Goal: Task Accomplishment & Management: Complete application form

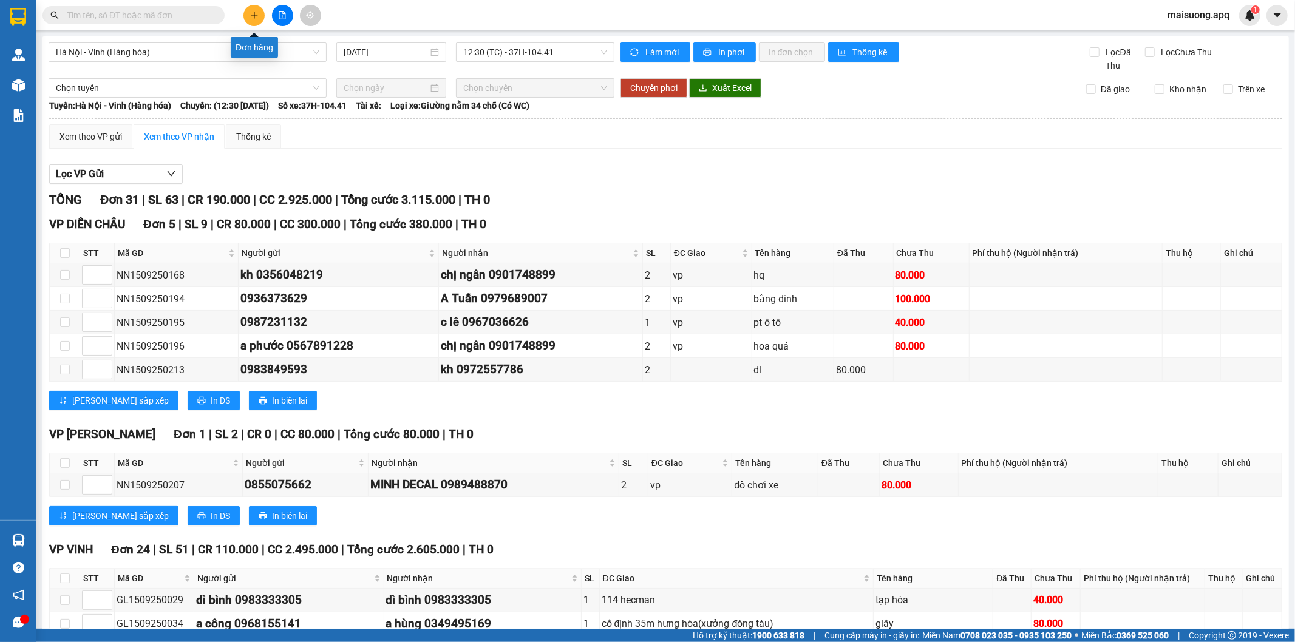
click at [255, 13] on icon "plus" at bounding box center [254, 15] width 9 height 9
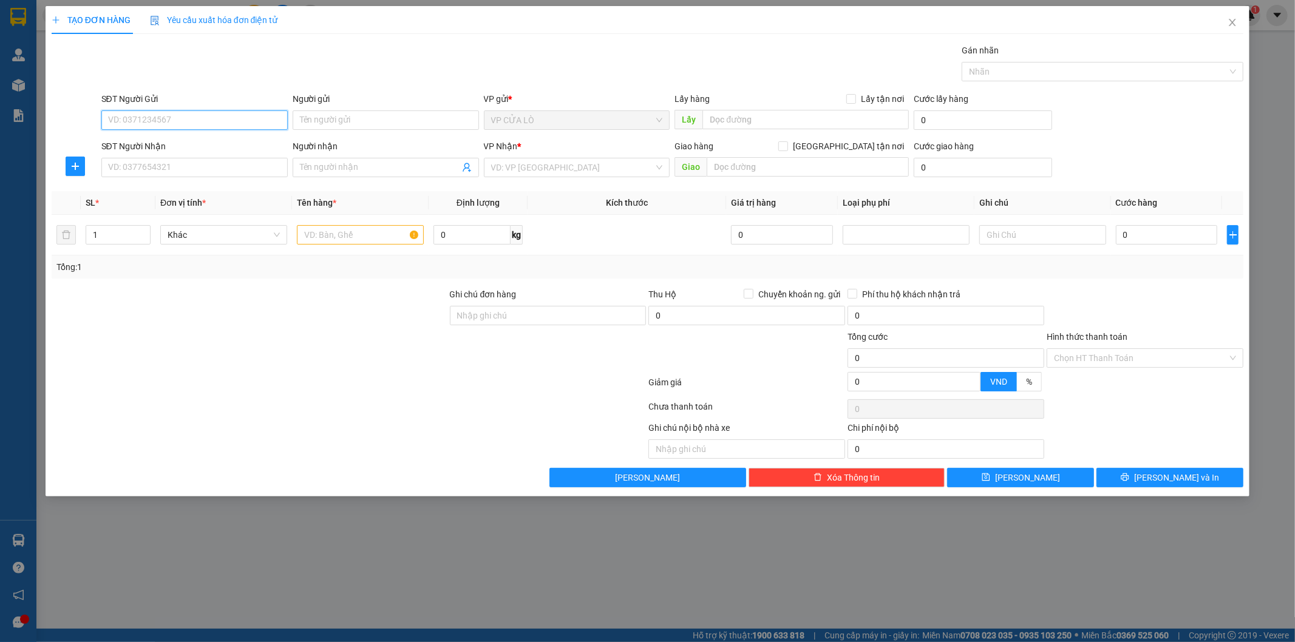
click at [204, 120] on input "SĐT Người Gửi" at bounding box center [194, 120] width 186 height 19
type input "0942321777"
click at [223, 138] on div "0942321777 - a thắng" at bounding box center [195, 144] width 172 height 13
type input "a thắng"
type input "0942321777"
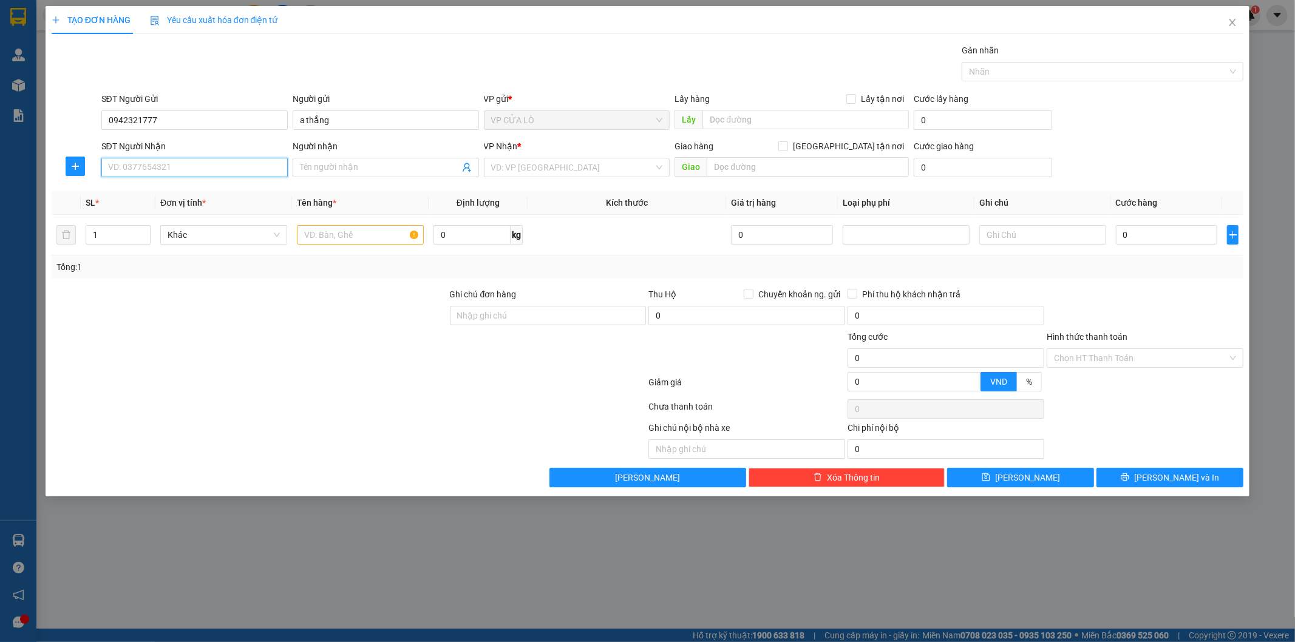
click at [211, 167] on input "SĐT Người Nhận" at bounding box center [194, 167] width 186 height 19
click at [210, 192] on div "0935085589 - chị [PERSON_NAME]" at bounding box center [195, 191] width 172 height 13
type input "0935085589"
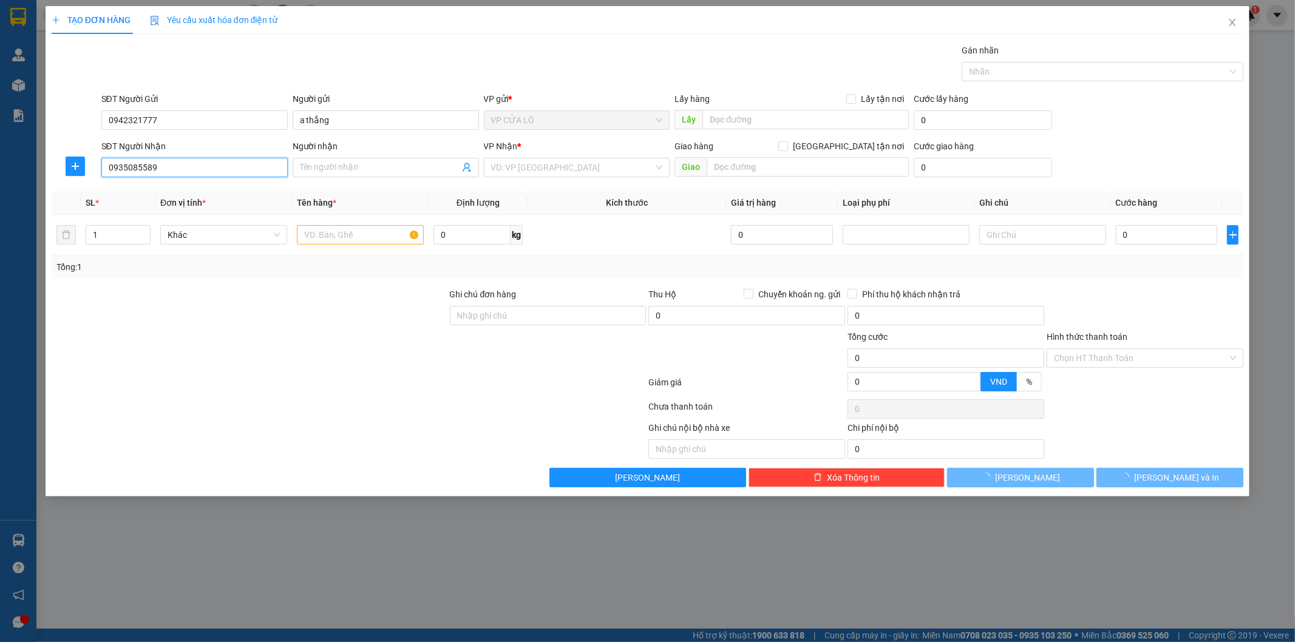
type input "chị [PERSON_NAME]"
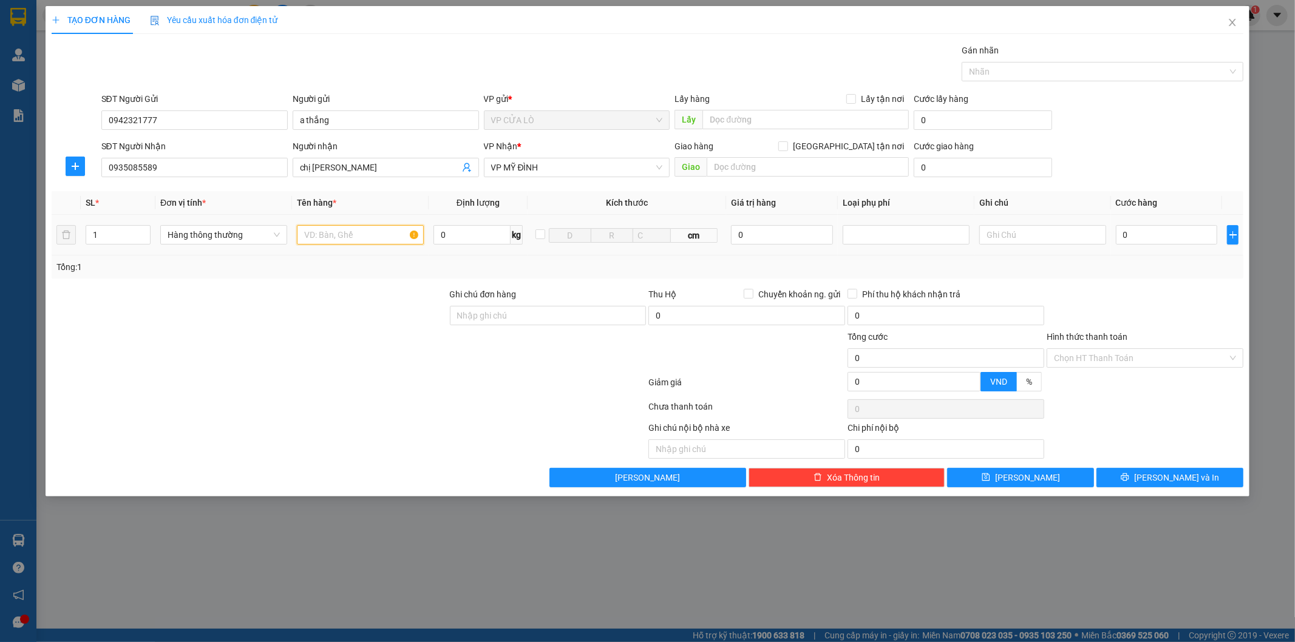
click at [325, 232] on input "text" at bounding box center [360, 234] width 127 height 19
click at [109, 233] on input "1" at bounding box center [118, 235] width 64 height 18
type input "2"
type input "1"
click at [338, 236] on input "text" at bounding box center [360, 234] width 127 height 19
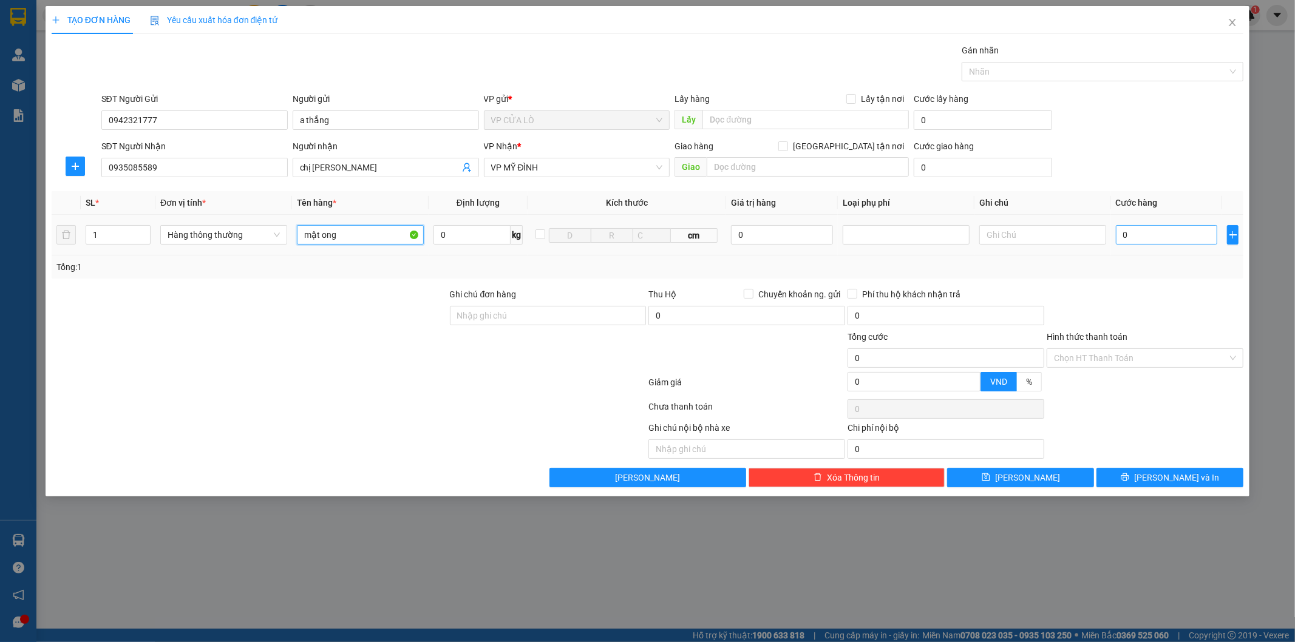
type input "mật ong"
click at [1149, 239] on input "0" at bounding box center [1167, 234] width 102 height 19
type input "4"
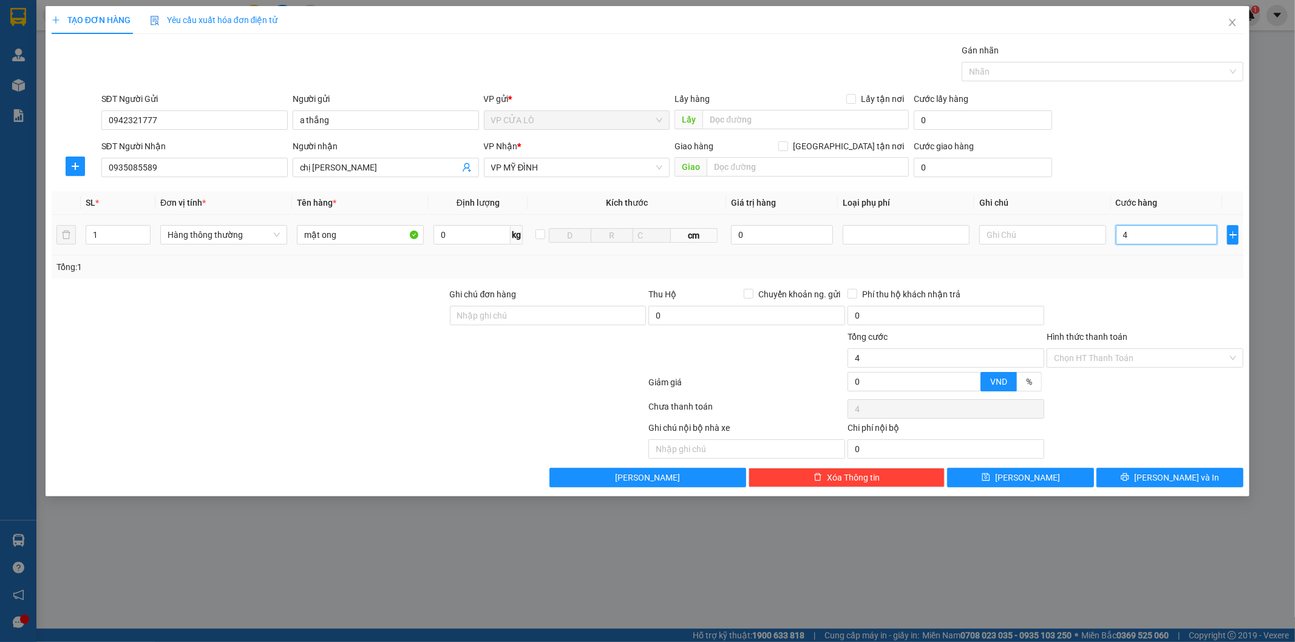
type input "40"
type input "400"
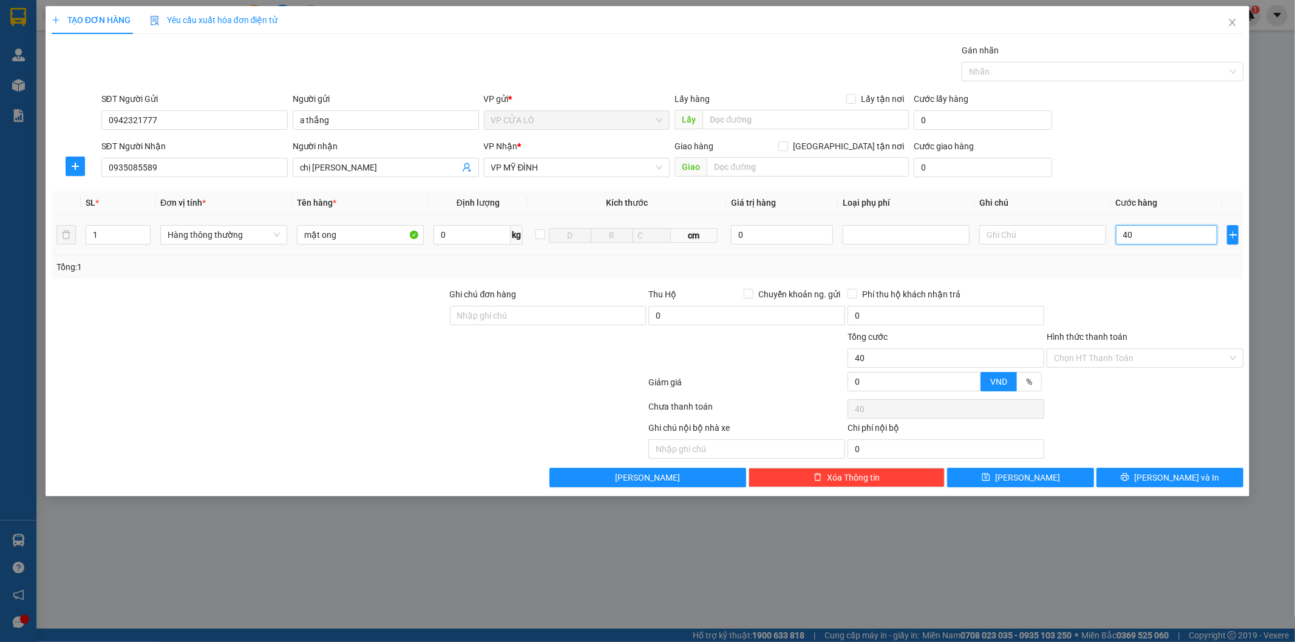
type input "400"
type input "4.000"
type input "40.000"
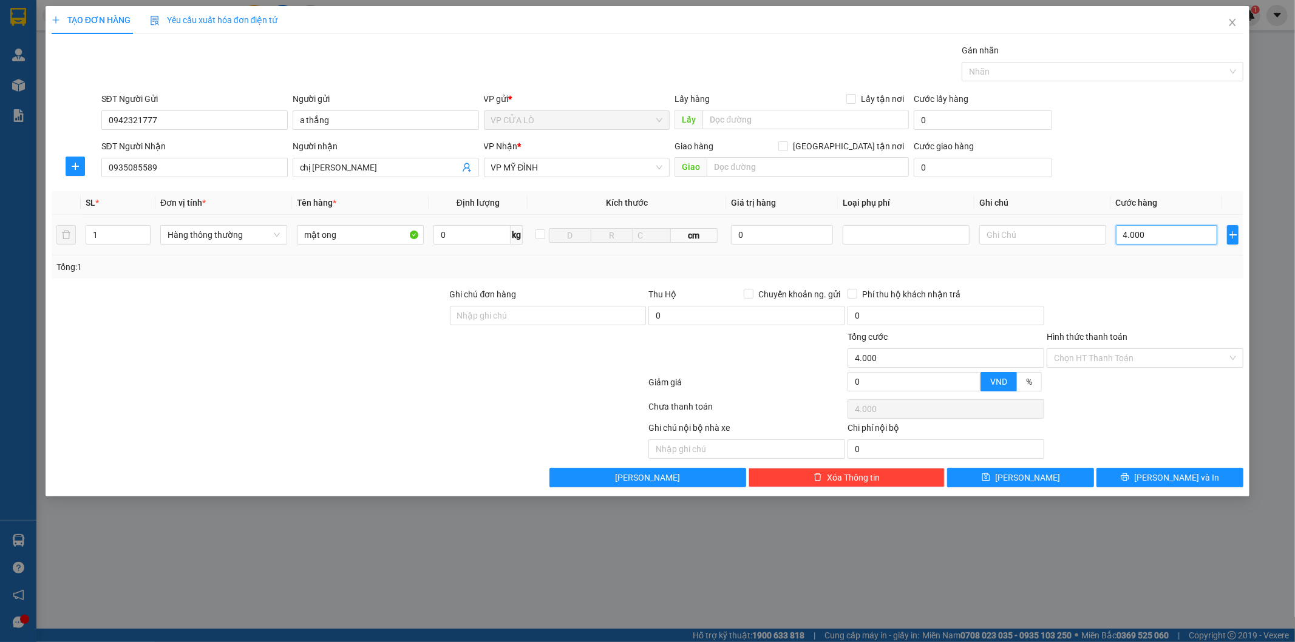
type input "40.000"
click at [1148, 484] on button "[PERSON_NAME] và In" at bounding box center [1170, 477] width 147 height 19
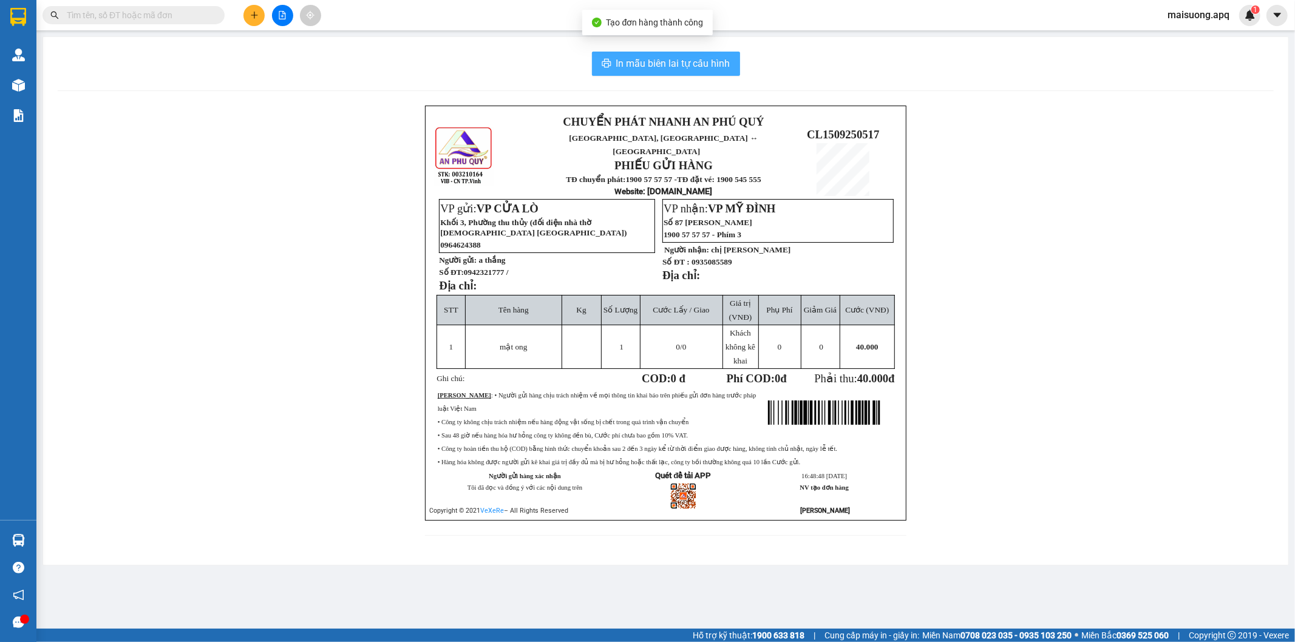
click at [665, 57] on span "In mẫu biên lai tự cấu hình" at bounding box center [673, 63] width 114 height 15
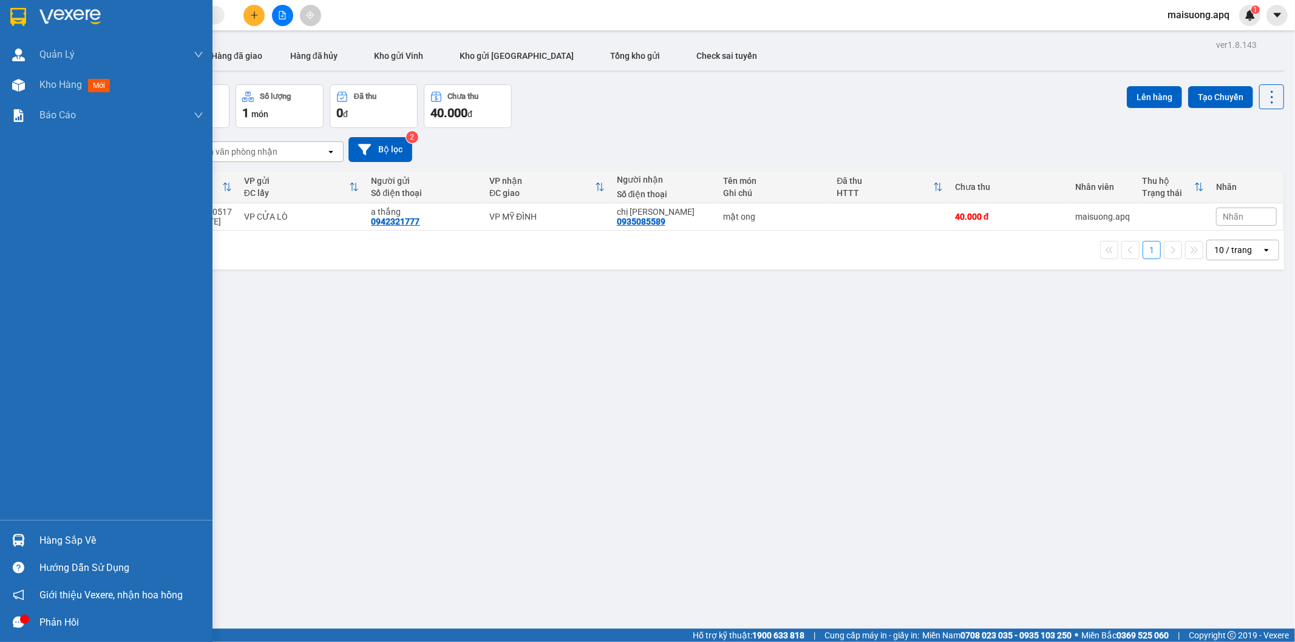
click at [41, 622] on div "Phản hồi" at bounding box center [121, 623] width 164 height 18
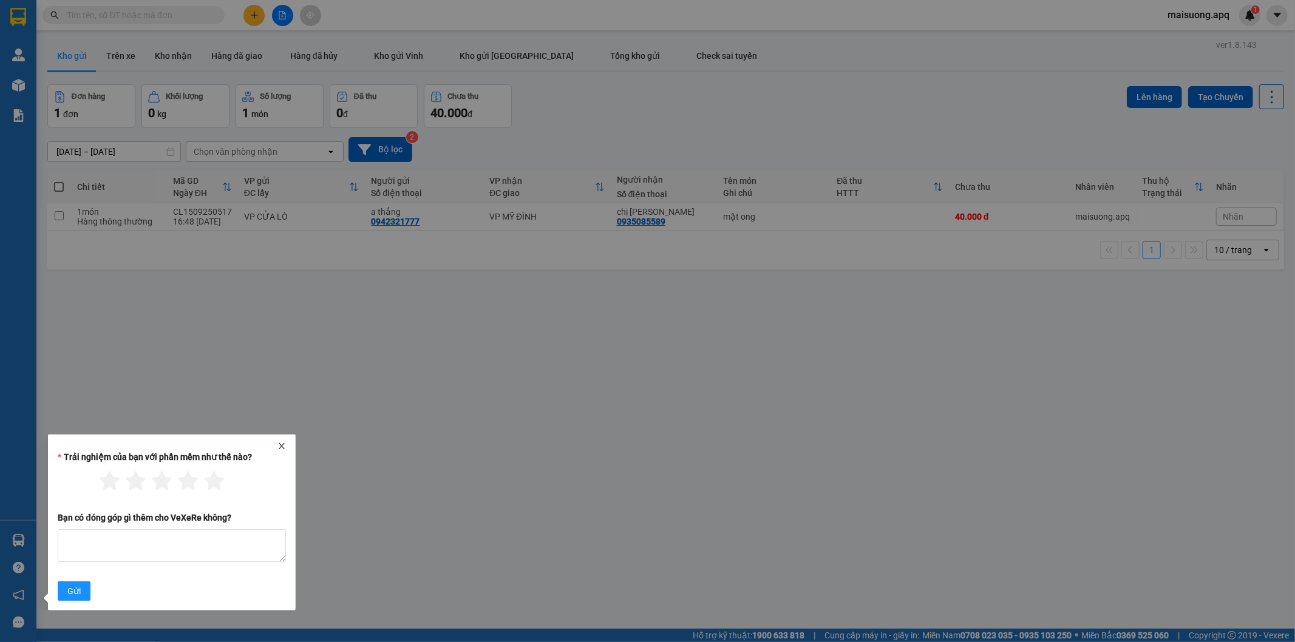
click at [280, 441] on div "Trải nghiệm của bạn với phần mềm như thế nào? Bạn có đóng góp gì thêm cho [PERS…" at bounding box center [172, 523] width 248 height 176
click at [282, 447] on icon "close" at bounding box center [282, 446] width 6 height 6
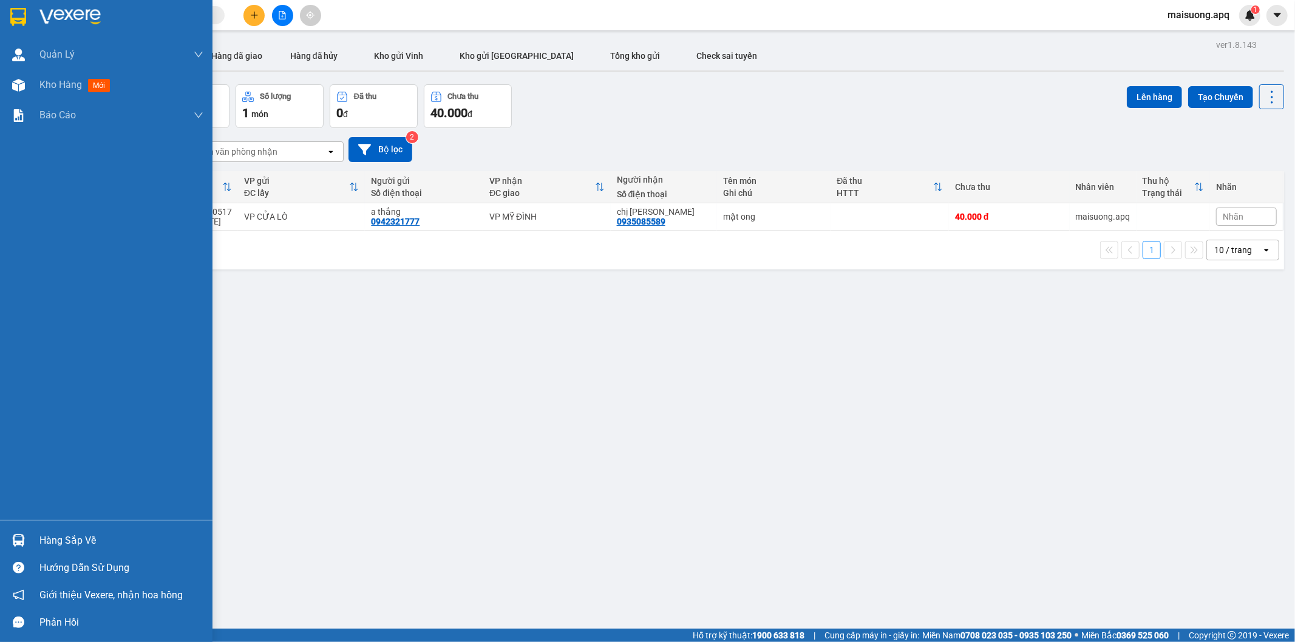
click at [73, 542] on div "Hàng sắp về" at bounding box center [121, 541] width 164 height 18
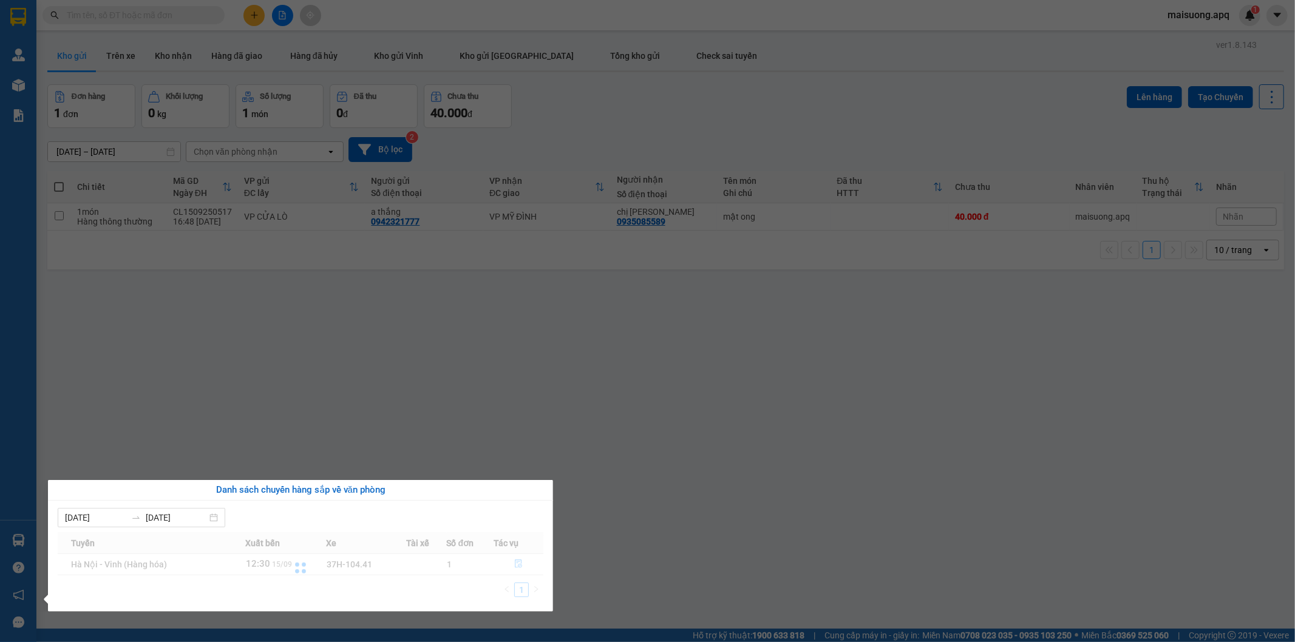
click at [415, 380] on section "Kết quả tìm kiếm ( 0 ) Bộ lọc No Data maisuong.apq 1 Quản [PERSON_NAME] lý thu …" at bounding box center [647, 321] width 1295 height 642
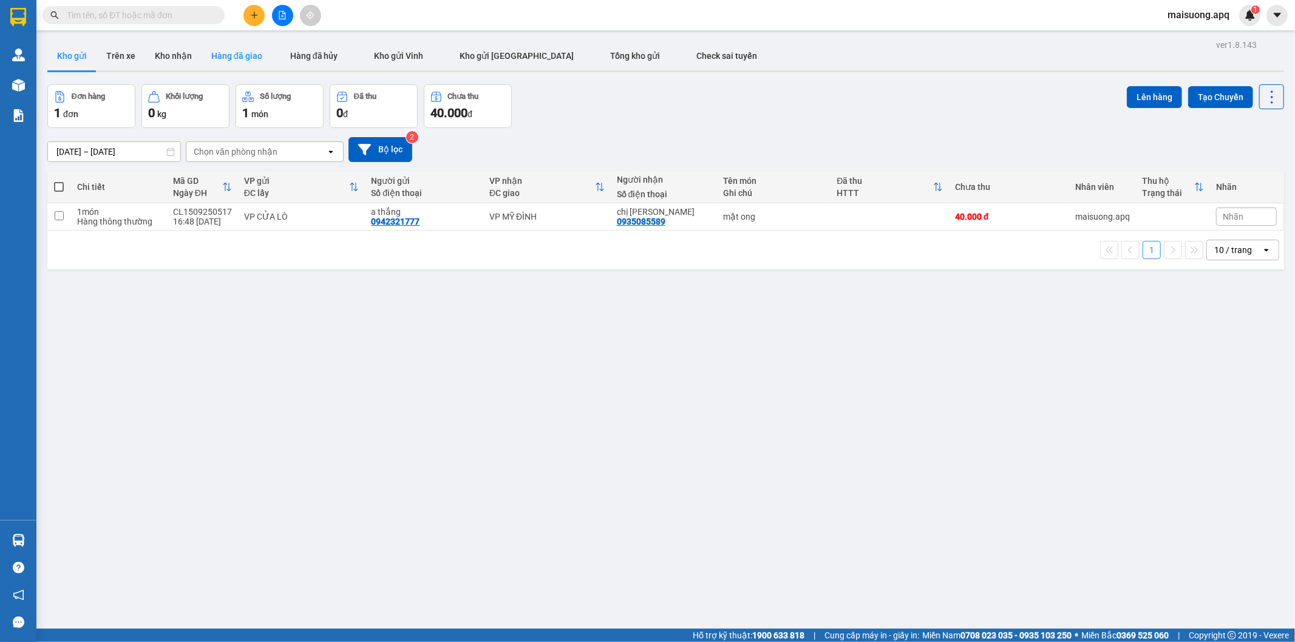
click at [255, 62] on button "Hàng đã giao" at bounding box center [237, 55] width 70 height 29
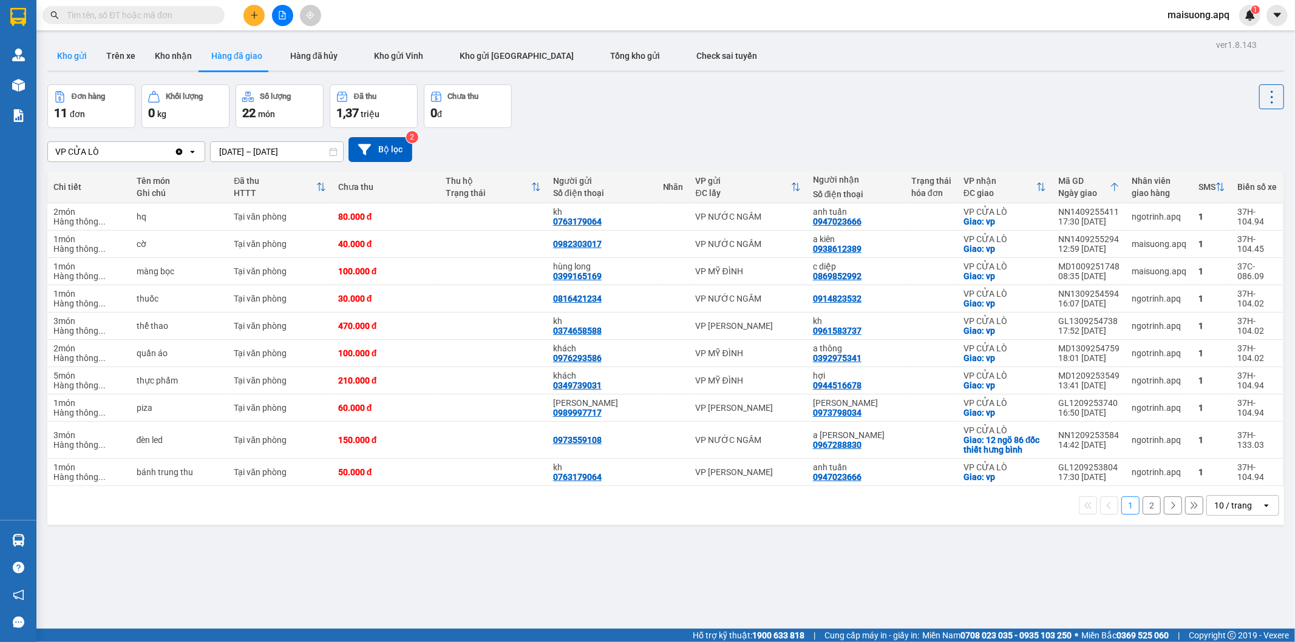
click at [69, 56] on button "Kho gửi" at bounding box center [71, 55] width 49 height 29
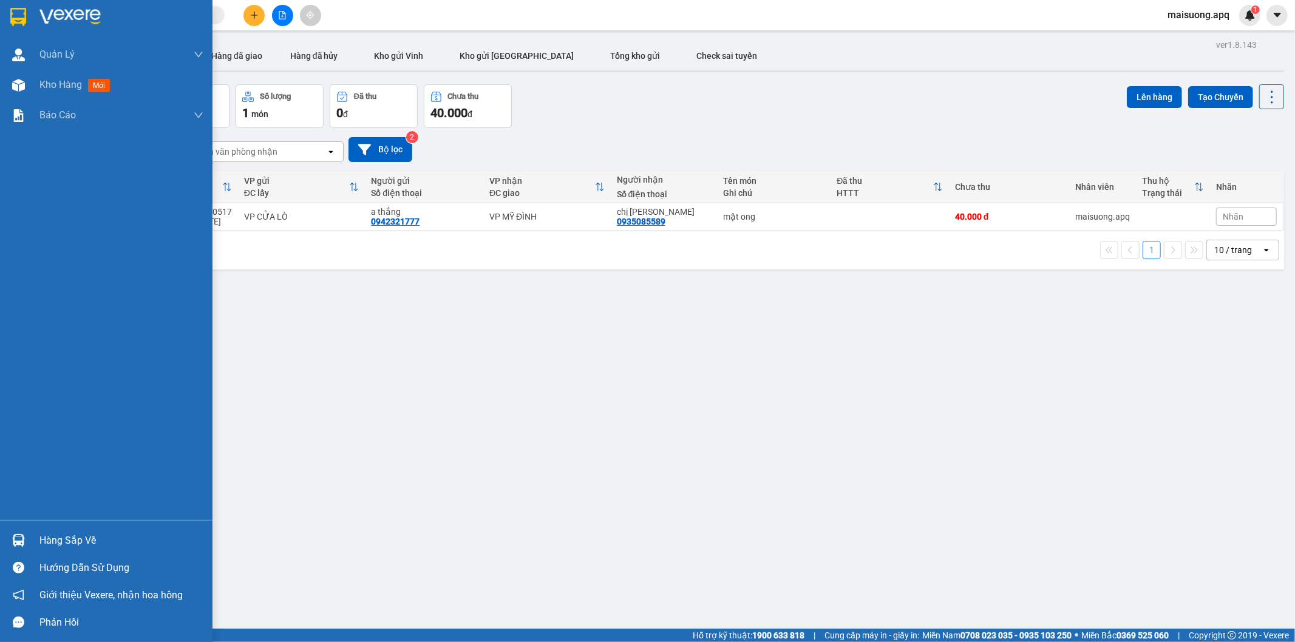
click at [27, 539] on div at bounding box center [18, 540] width 21 height 21
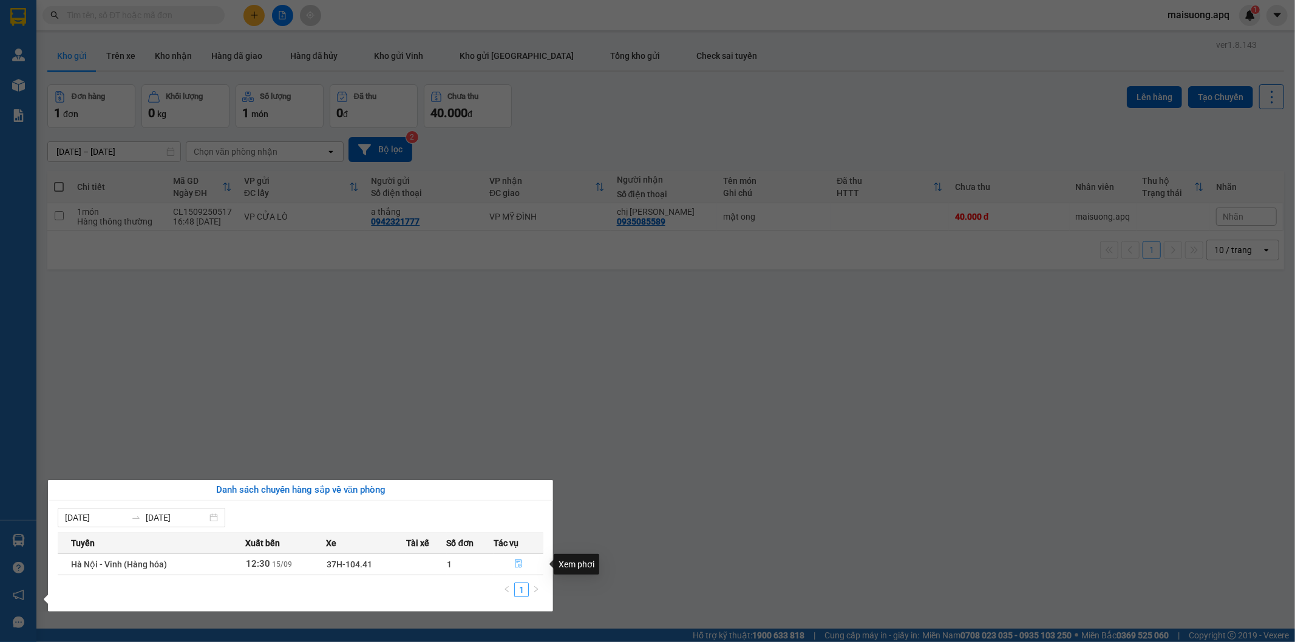
click at [517, 563] on icon "file-done" at bounding box center [518, 564] width 7 height 9
